Goal: Information Seeking & Learning: Learn about a topic

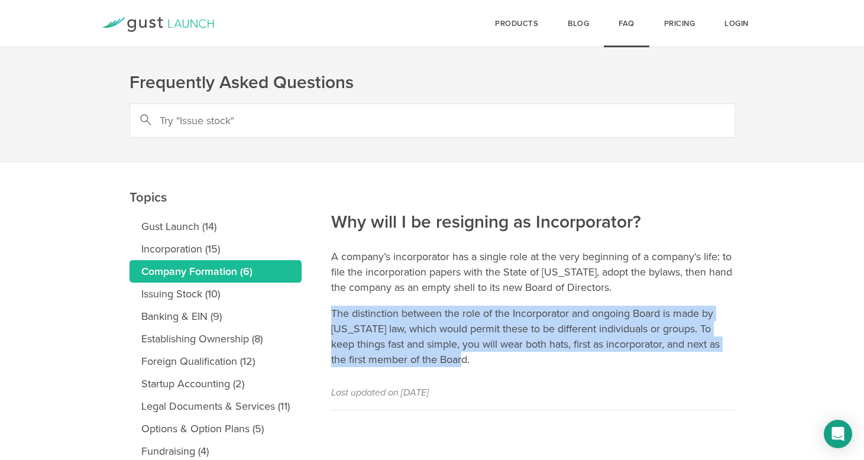
drag, startPoint x: 467, startPoint y: 359, endPoint x: 332, endPoint y: 314, distance: 142.7
click at [332, 314] on p "The distinction between the role of the Incorporator and ongoing Board is made …" at bounding box center [533, 337] width 404 height 62
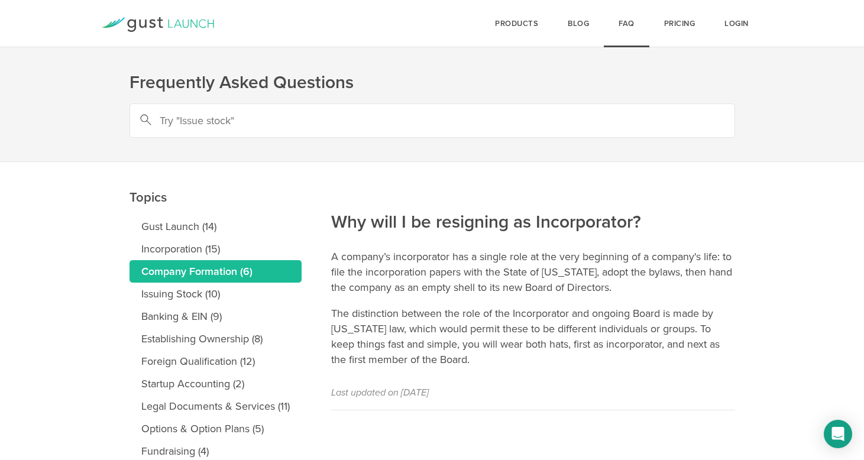
click at [491, 364] on p "The distinction between the role of the Incorporator and ongoing Board is made …" at bounding box center [533, 337] width 404 height 62
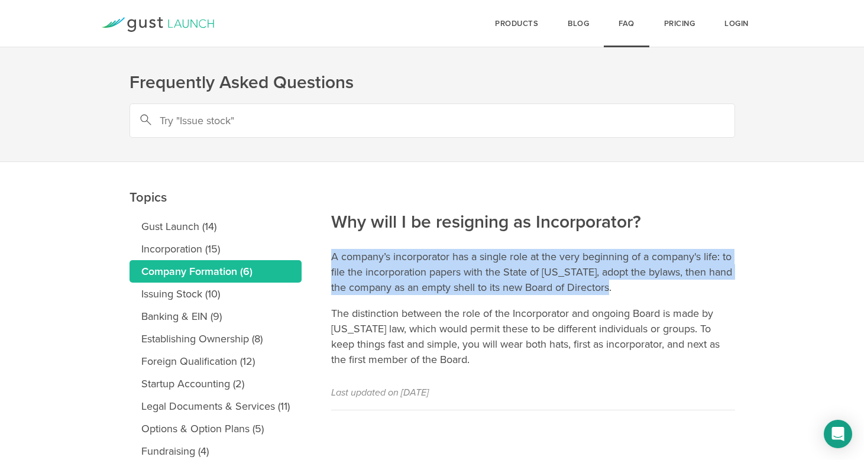
drag, startPoint x: 635, startPoint y: 288, endPoint x: 332, endPoint y: 260, distance: 304.7
click at [332, 260] on p "A company’s incorporator has a single role at the very beginning of a company's…" at bounding box center [533, 272] width 404 height 46
copy p "A company’s incorporator has a single role at the very beginning of a company's…"
